Goal: Communication & Community: Ask a question

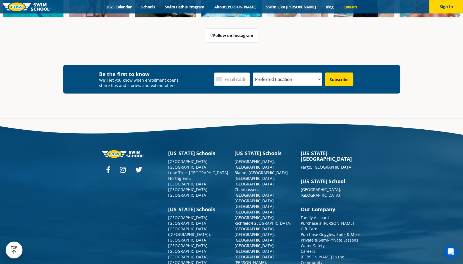
scroll to position [2062, 0]
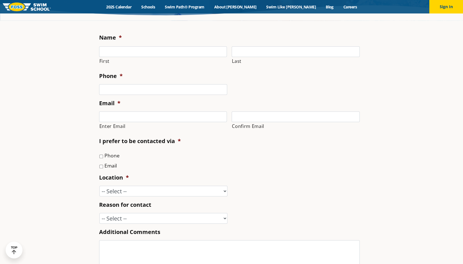
scroll to position [165, 0]
click at [160, 50] on input "First" at bounding box center [163, 51] width 128 height 11
type input "[PERSON_NAME]"
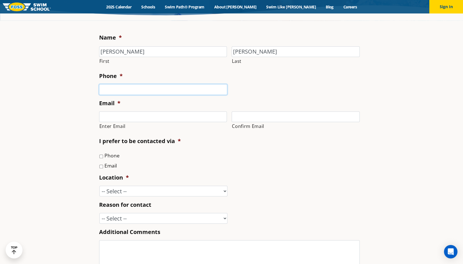
type input "8479874415"
type input "[EMAIL_ADDRESS][DOMAIN_NAME]"
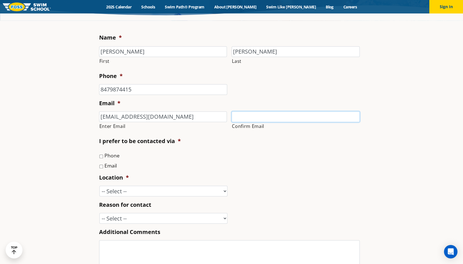
type input "[EMAIL_ADDRESS][DOMAIN_NAME]"
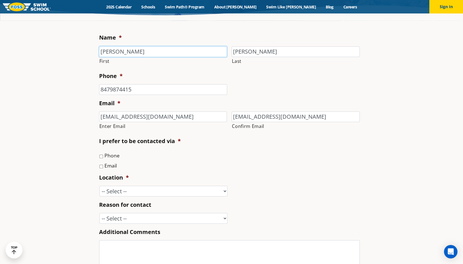
type input "[PHONE_NUMBER]"
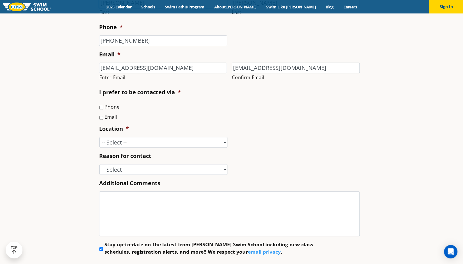
scroll to position [225, 0]
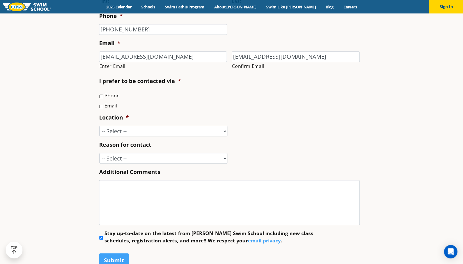
click at [101, 107] on input "Email" at bounding box center [101, 107] width 4 height 4
checkbox input "true"
click at [147, 131] on select "-- Select -- [GEOGRAPHIC_DATA], [GEOGRAPHIC_DATA] [GEOGRAPHIC_DATA] [GEOGRAPHIC…" at bounding box center [163, 131] width 128 height 11
select select "LLP"
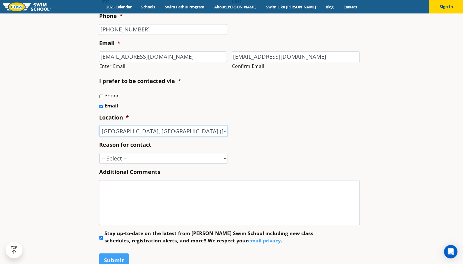
click at [99, 126] on select "-- Select -- [GEOGRAPHIC_DATA], [GEOGRAPHIC_DATA] [GEOGRAPHIC_DATA] [GEOGRAPHIC…" at bounding box center [163, 131] width 128 height 11
click at [151, 162] on select "-- Select -- Enrollment issue Program question What level is best for my child?…" at bounding box center [163, 158] width 128 height 11
select select "Speak with a manager"
click at [99, 153] on select "-- Select -- Enrollment issue Program question What level is best for my child?…" at bounding box center [163, 158] width 128 height 11
click at [100, 237] on input "Stay up-to-date on the latest from [PERSON_NAME] Swim School including new clas…" at bounding box center [101, 238] width 4 height 4
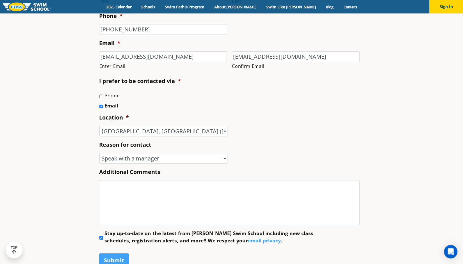
checkbox input "false"
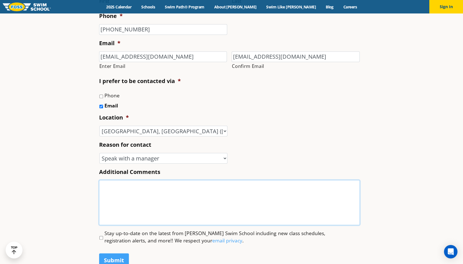
click at [122, 199] on textarea "Additional Comments" at bounding box center [229, 202] width 261 height 45
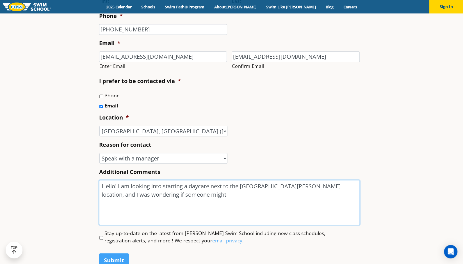
click at [229, 194] on textarea "Hello! I am looking into starting a daycare next to the [GEOGRAPHIC_DATA][PERSO…" at bounding box center [229, 202] width 261 height 45
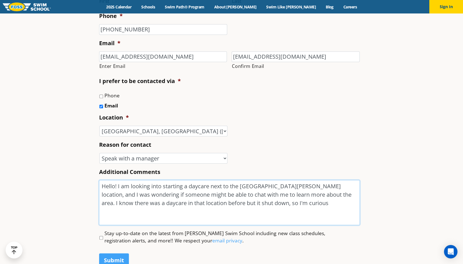
click at [302, 203] on textarea "Hello! I am looking into starting a daycare next to the [GEOGRAPHIC_DATA][PERSO…" at bounding box center [229, 202] width 261 height 45
click at [309, 204] on textarea "Hello! I am looking into starting a daycare next to the [GEOGRAPHIC_DATA][PERSO…" at bounding box center [229, 202] width 261 height 45
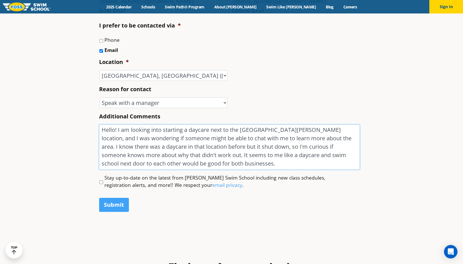
scroll to position [281, 0]
type textarea "Hello! I am looking into starting a daycare next to the [GEOGRAPHIC_DATA][PERSO…"
click at [114, 204] on input "Submit" at bounding box center [114, 205] width 30 height 14
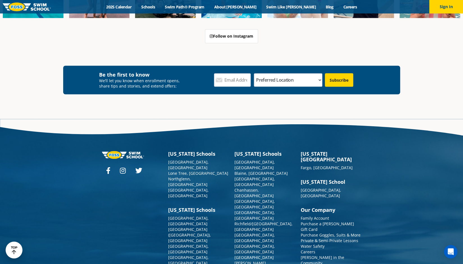
scroll to position [314, 0]
